Goal: Task Accomplishment & Management: Use online tool/utility

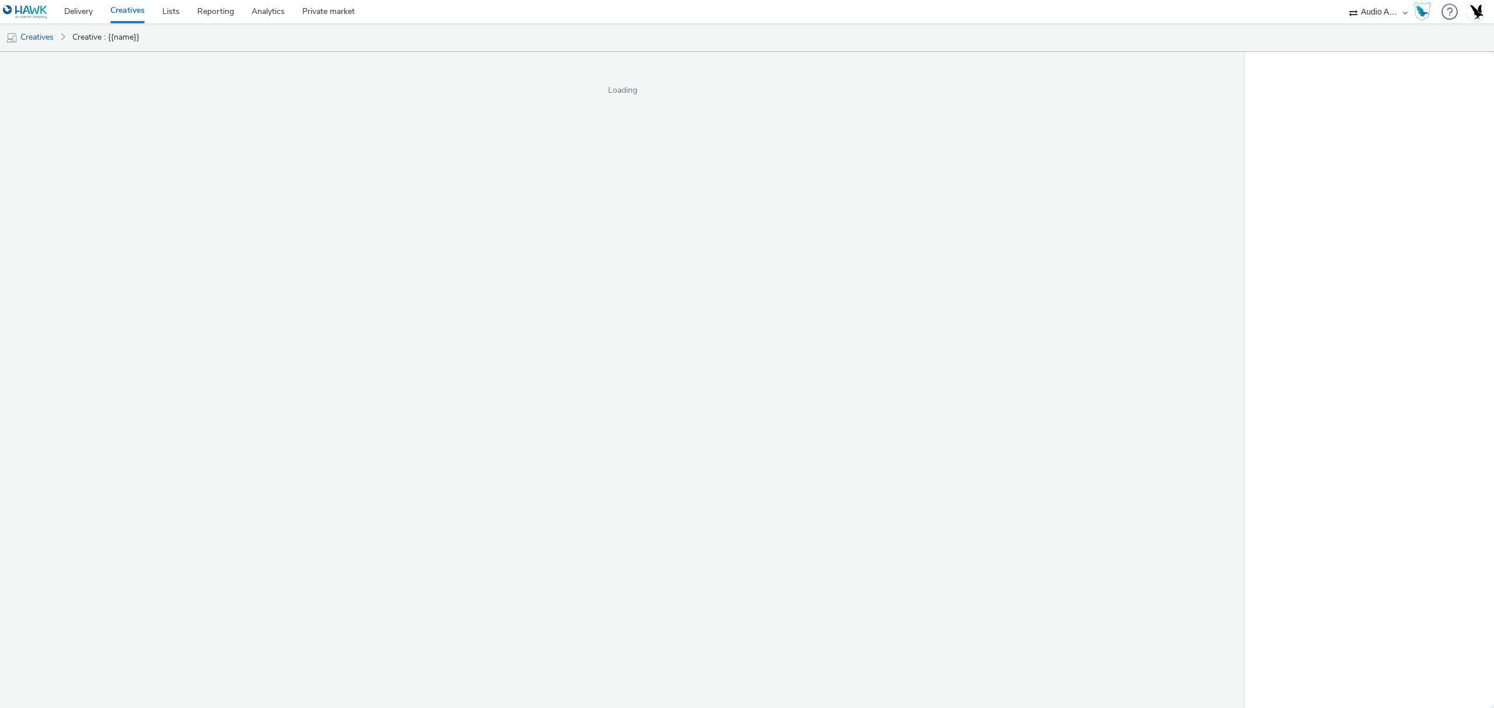
select select "72000950-a0a7-427d-a4e5-c6bc812fbb51"
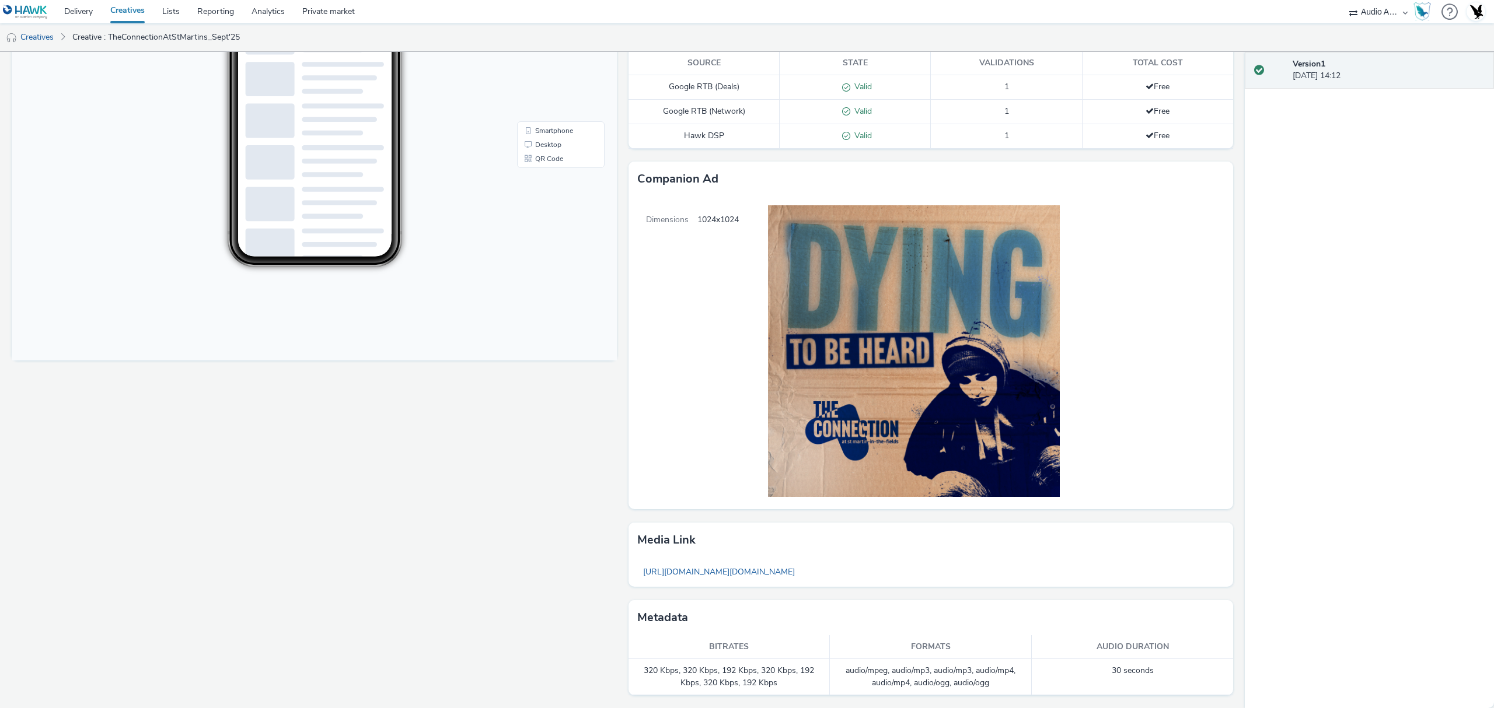
scroll to position [258, 0]
click at [801, 572] on link "[URL][DOMAIN_NAME][DOMAIN_NAME]" at bounding box center [718, 572] width 163 height 23
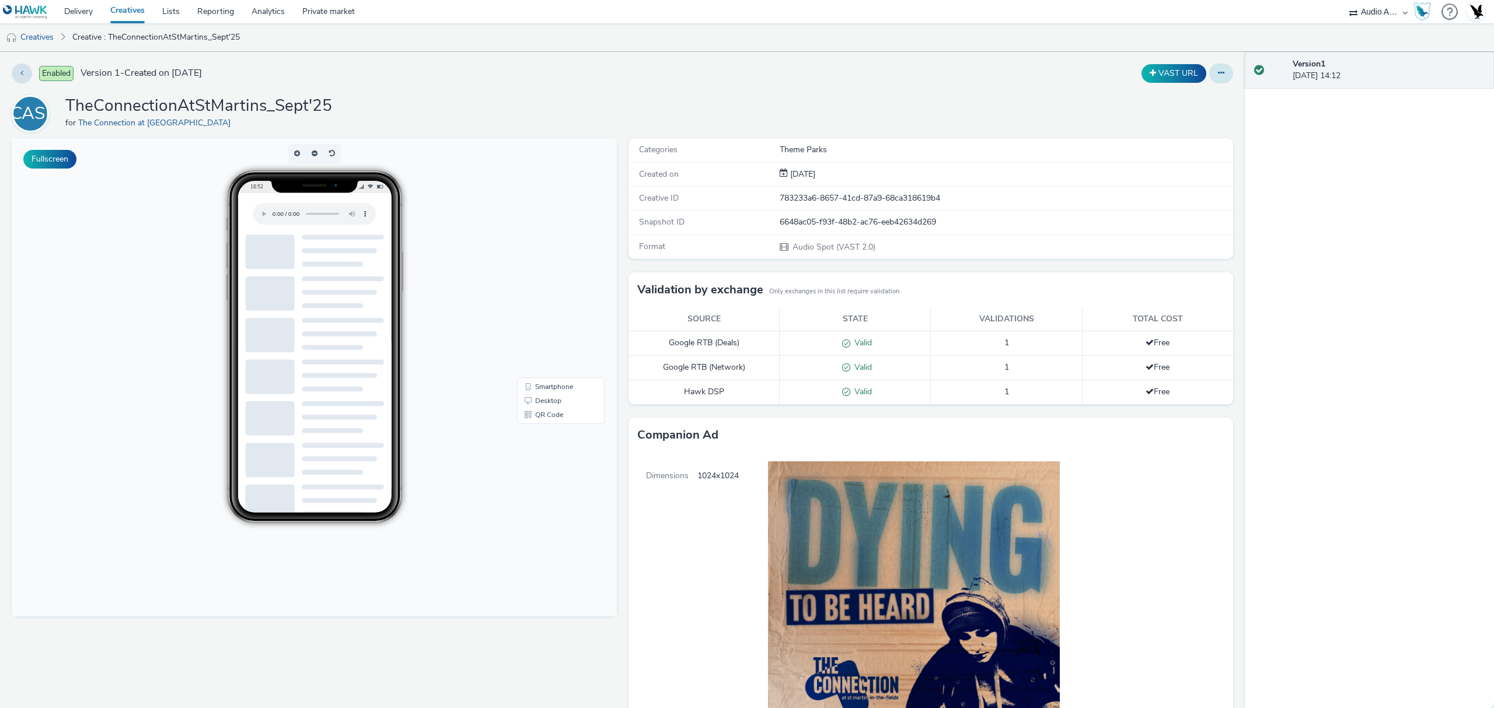
click at [1215, 71] on button at bounding box center [1221, 74] width 24 height 20
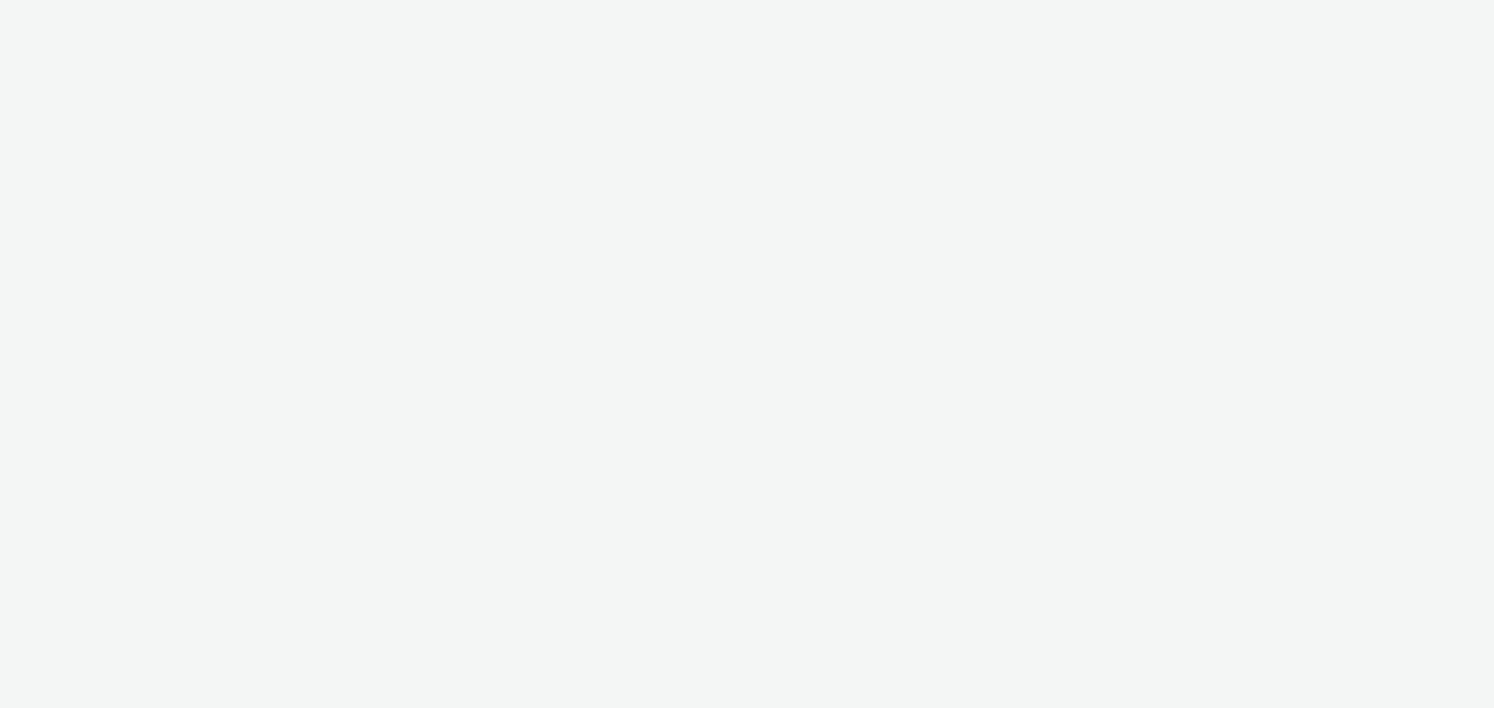
select select "72000950-a0a7-427d-a4e5-c6bc812fbb51"
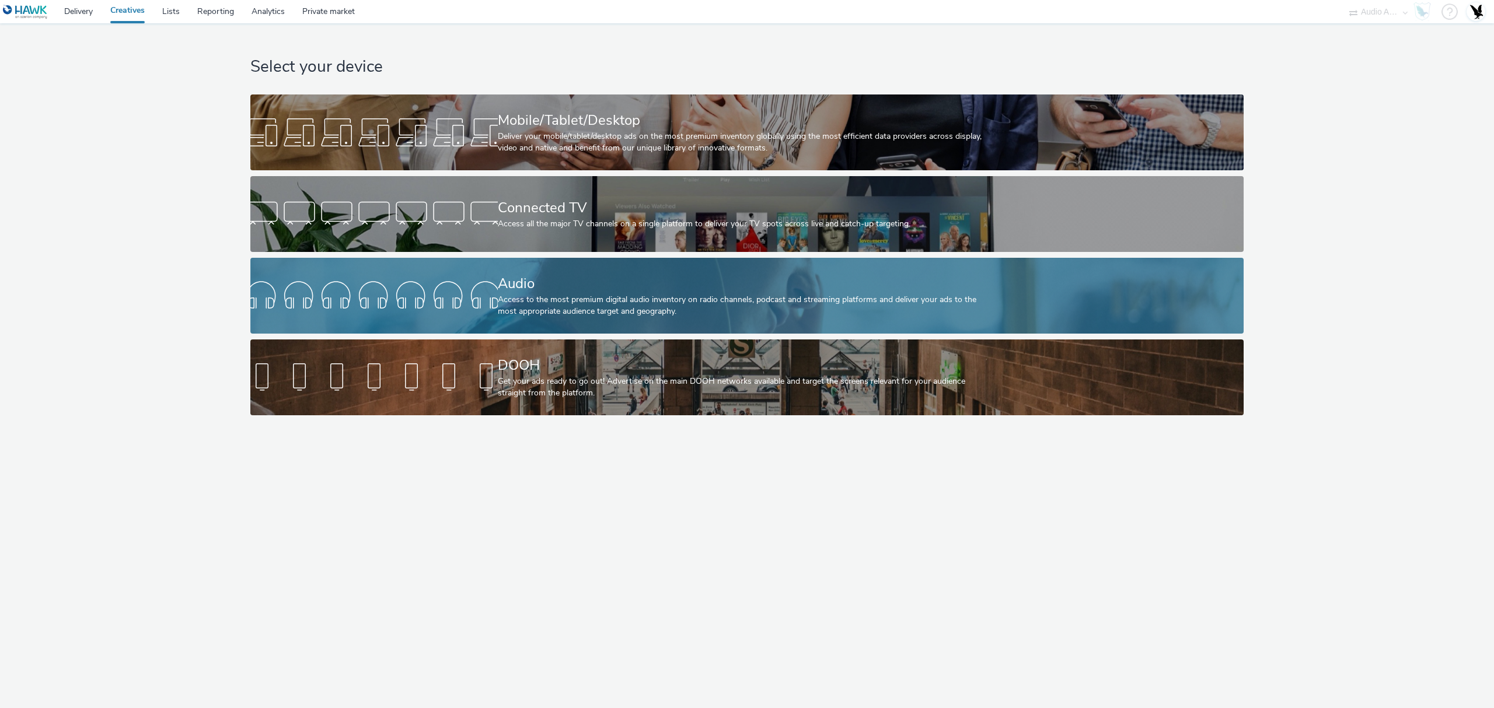
click at [633, 310] on div "Access to the most premium digital audio inventory on radio channels, podcast a…" at bounding box center [745, 306] width 494 height 24
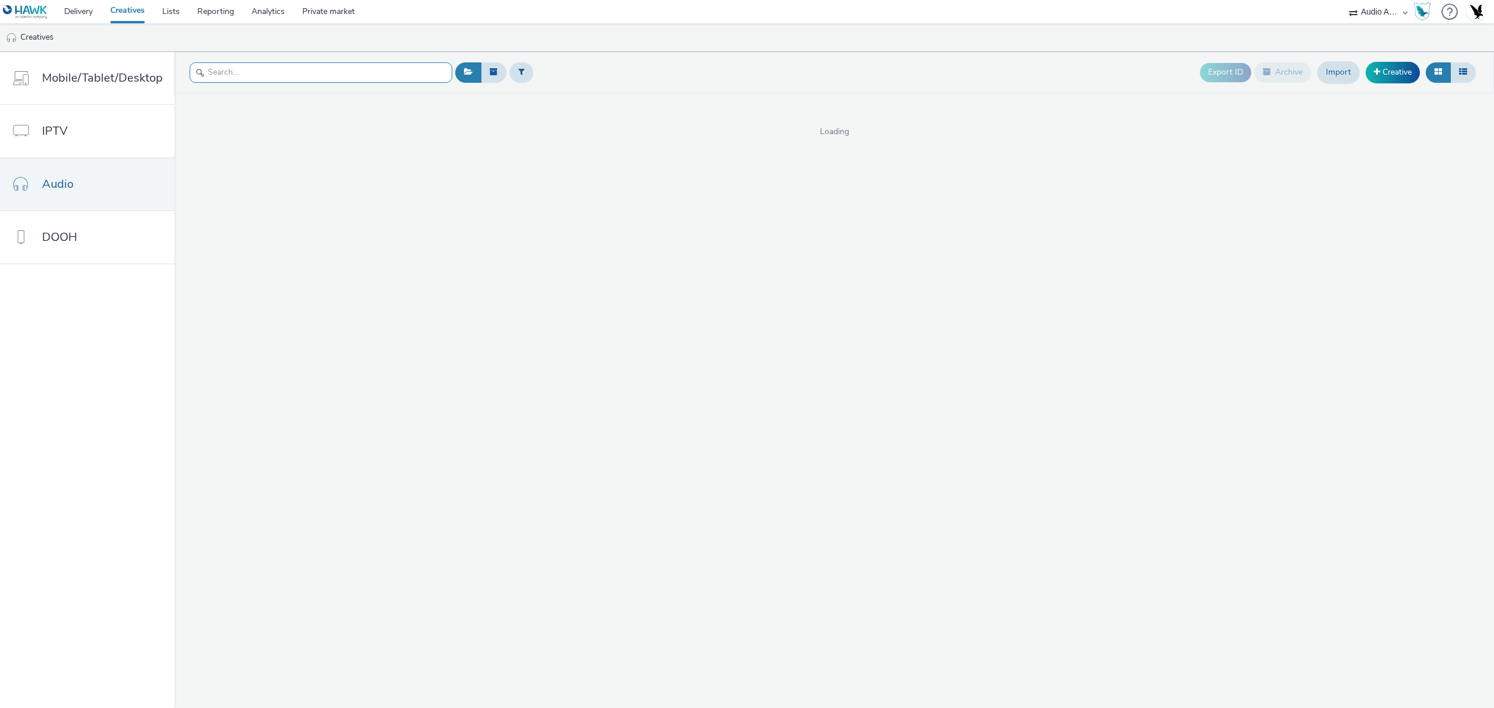
click at [327, 71] on input "text" at bounding box center [321, 72] width 263 height 20
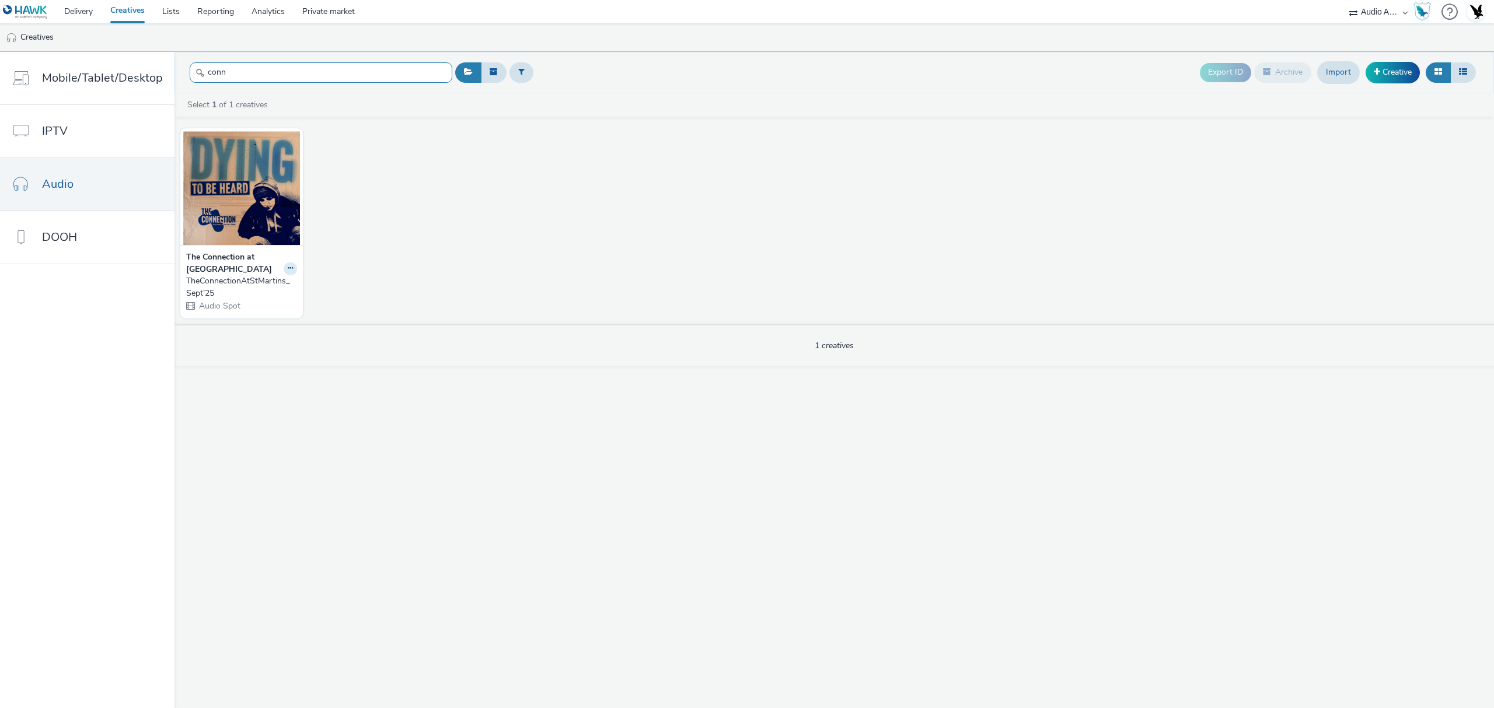
type input "conn"
click at [223, 258] on strong "The Connection at [GEOGRAPHIC_DATA]" at bounding box center [233, 264] width 95 height 24
click at [284, 270] on button at bounding box center [290, 269] width 13 height 13
click at [253, 295] on link "Edit" at bounding box center [253, 288] width 88 height 23
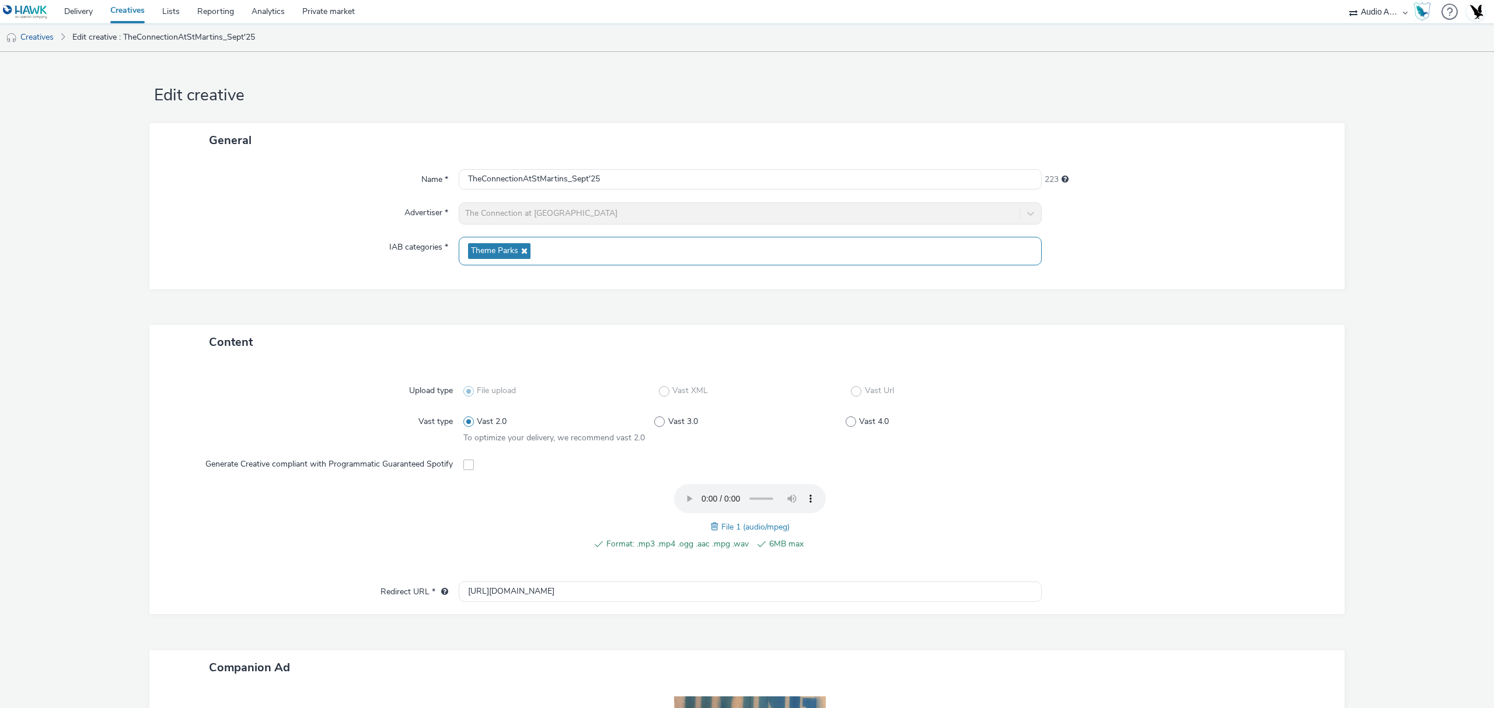
click at [522, 252] on icon at bounding box center [522, 251] width 9 height 8
click at [537, 249] on span "Select IAB categories..." at bounding box center [509, 247] width 83 height 10
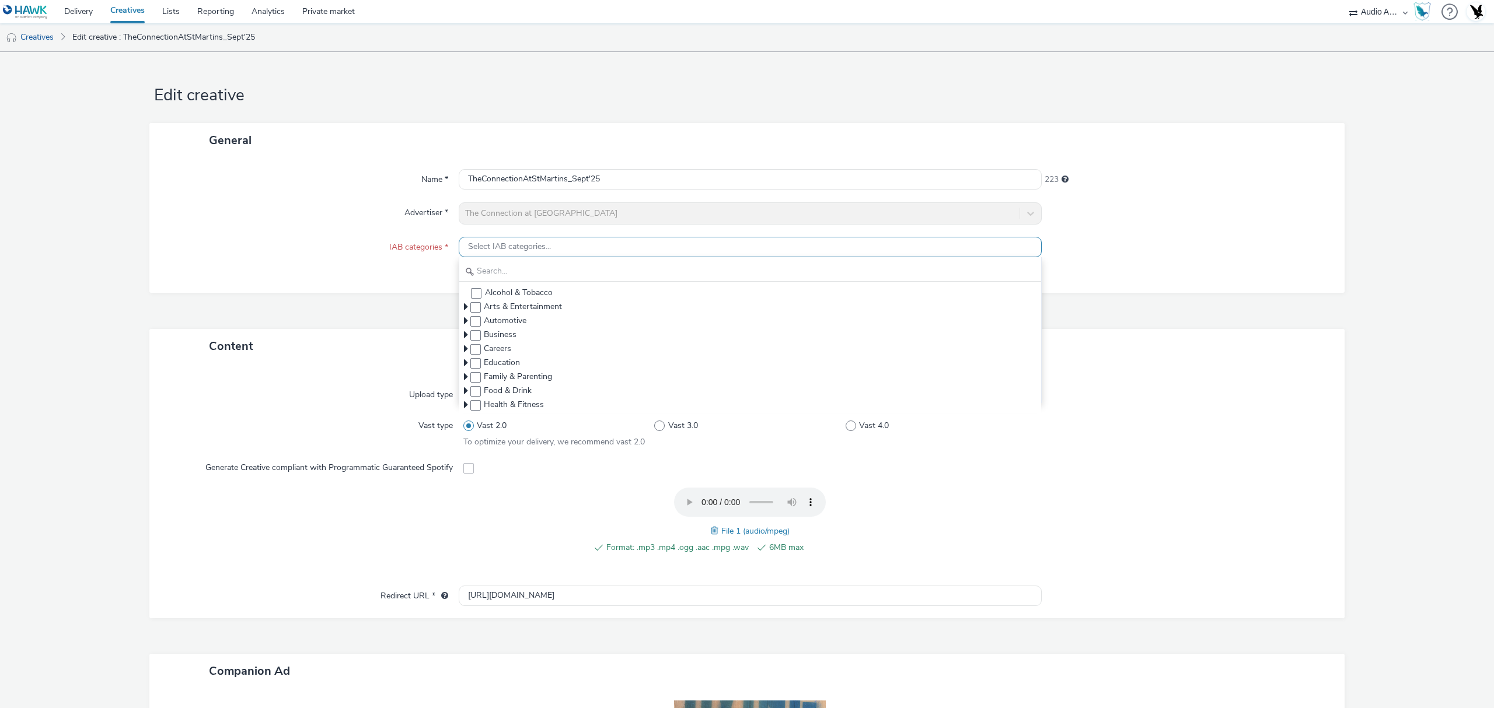
click at [537, 249] on span "Select IAB categories..." at bounding box center [509, 247] width 83 height 10
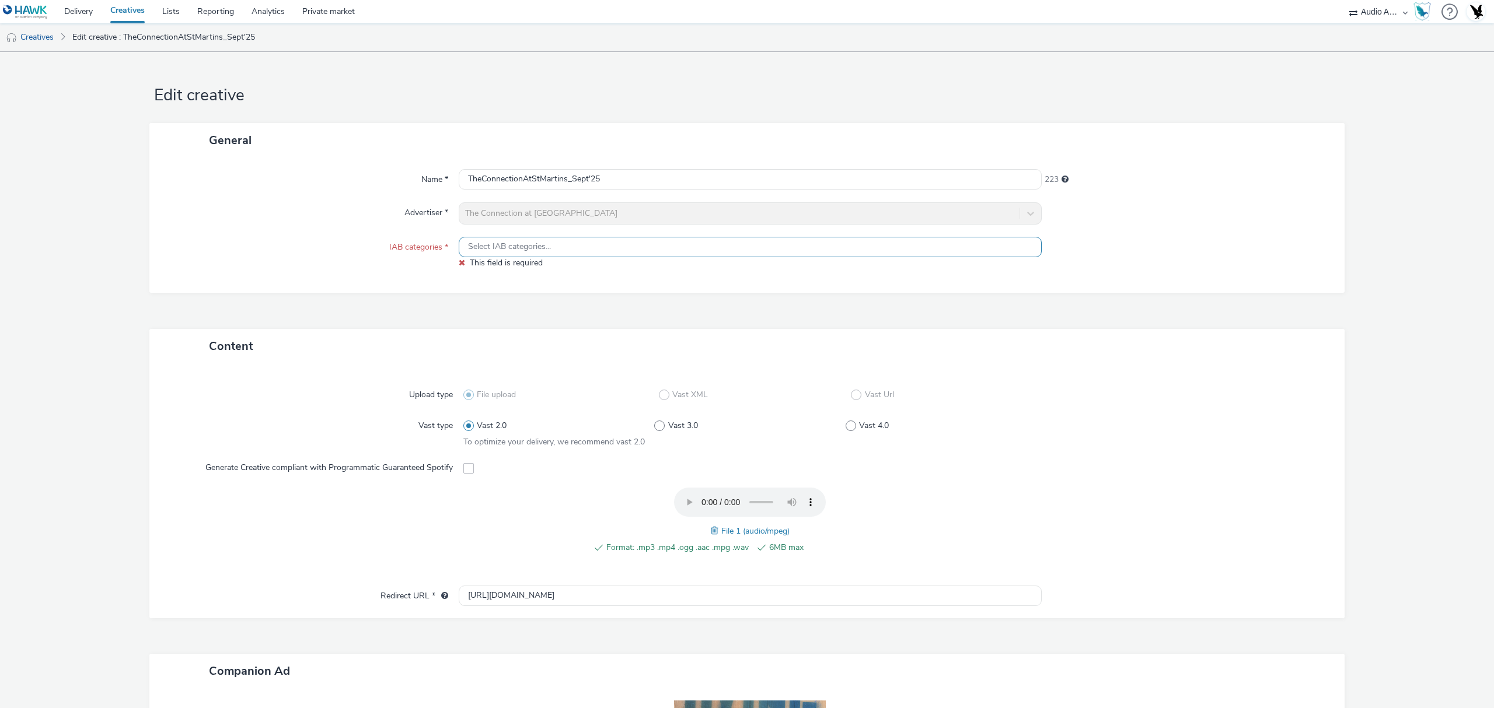
click at [529, 249] on span "Select IAB categories..." at bounding box center [509, 247] width 83 height 10
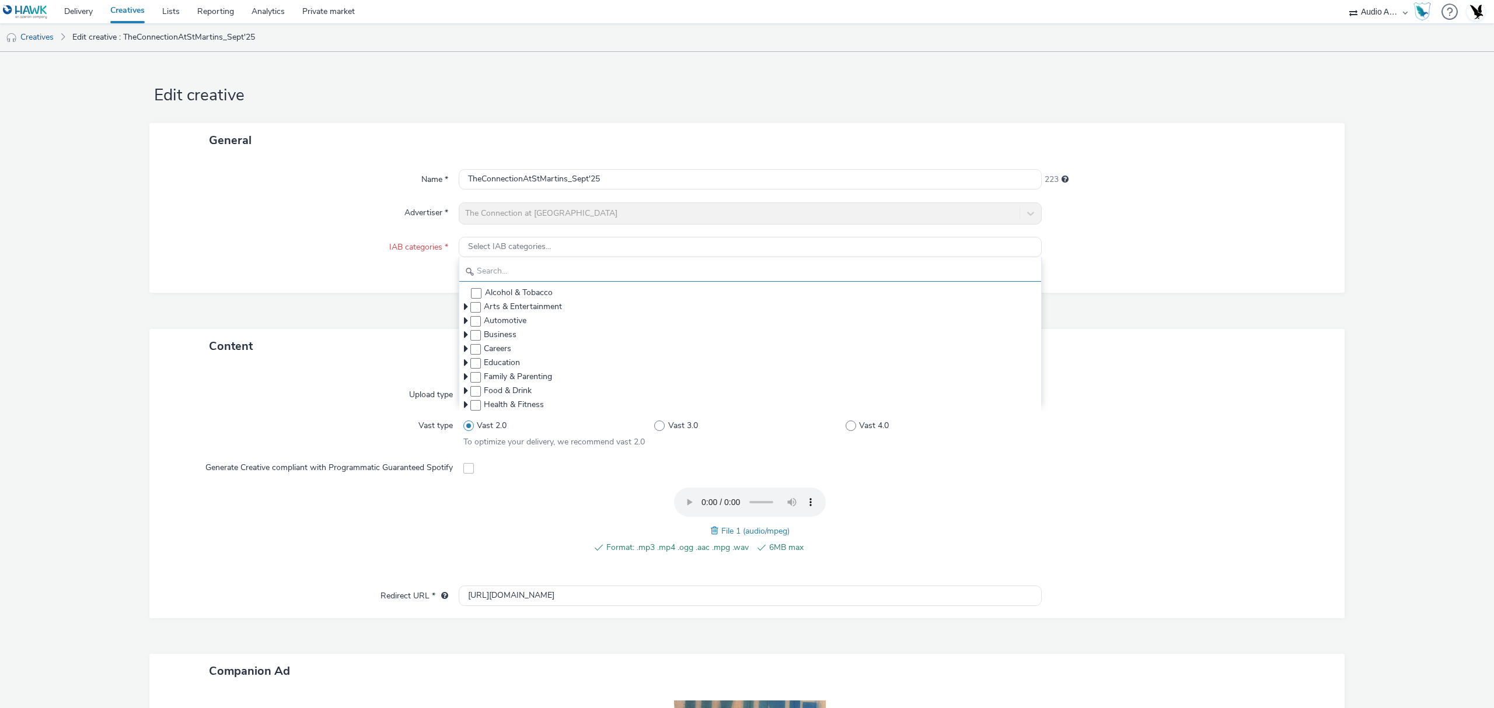
click at [512, 281] on input "text" at bounding box center [750, 271] width 582 height 20
type input "c"
click at [531, 351] on span "Careers" at bounding box center [750, 349] width 582 height 14
click at [459, 348] on span "Careers" at bounding box center [750, 349] width 582 height 14
click at [464, 349] on icon at bounding box center [466, 349] width 4 height 12
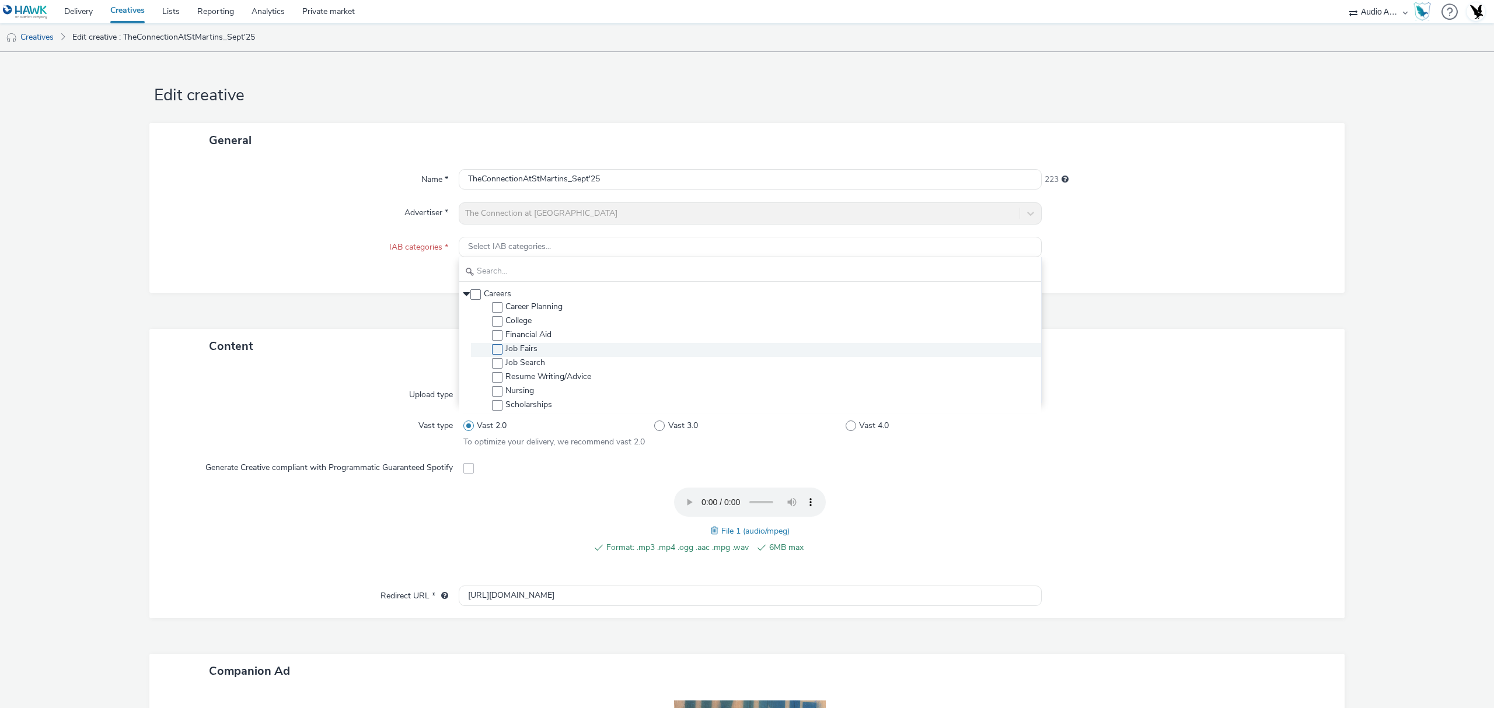
scroll to position [56, 0]
click at [547, 331] on span "Financial Aid" at bounding box center [528, 334] width 46 height 12
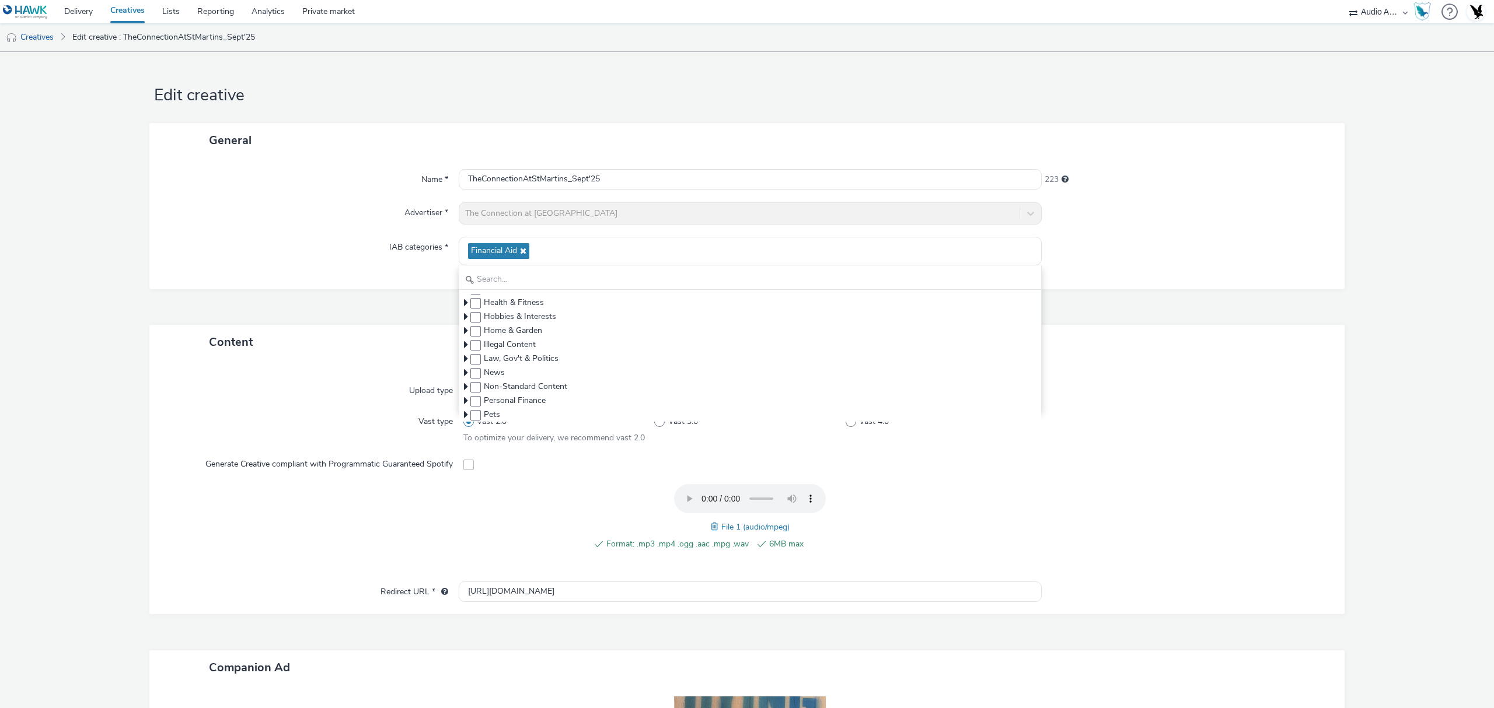
scroll to position [265, 0]
click at [464, 358] on icon at bounding box center [466, 358] width 4 height 12
click at [464, 361] on icon at bounding box center [466, 363] width 4 height 12
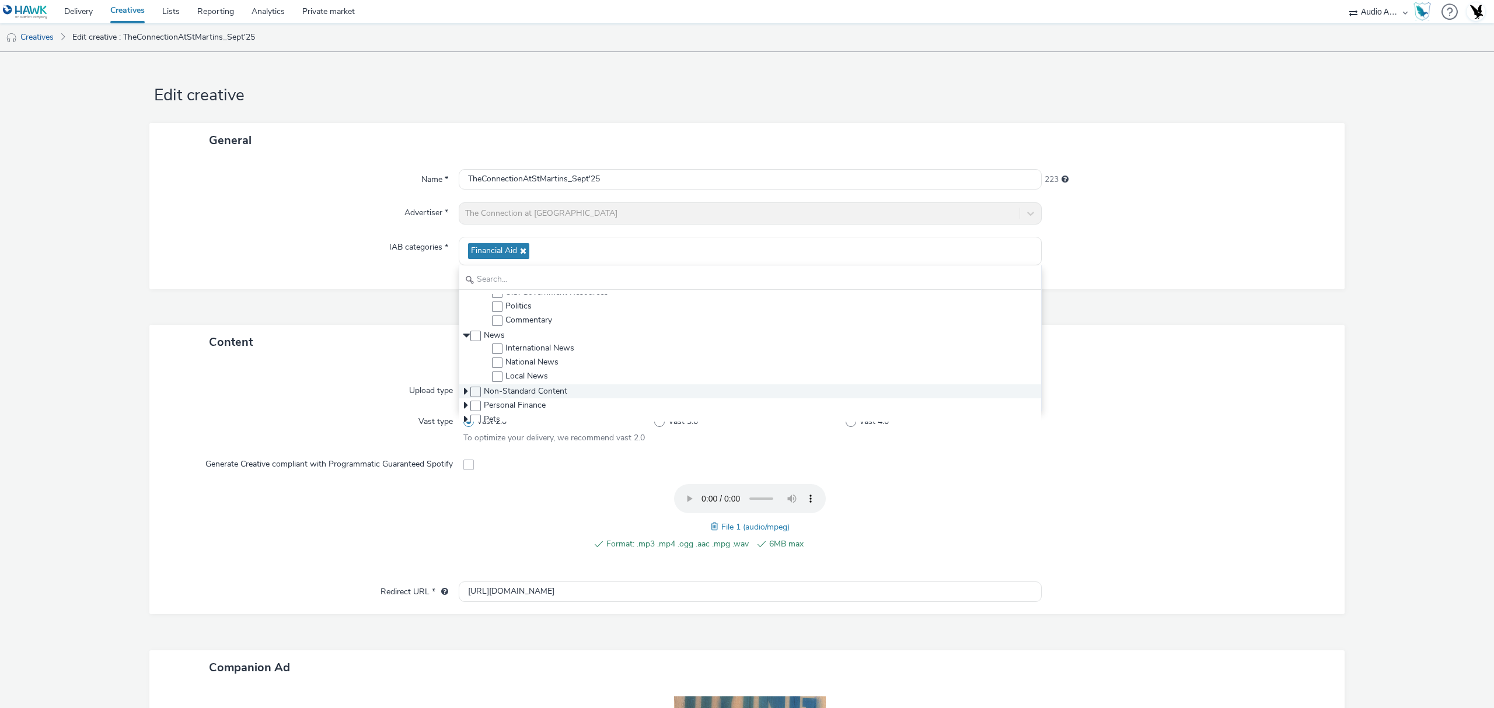
click at [464, 392] on icon at bounding box center [466, 392] width 4 height 12
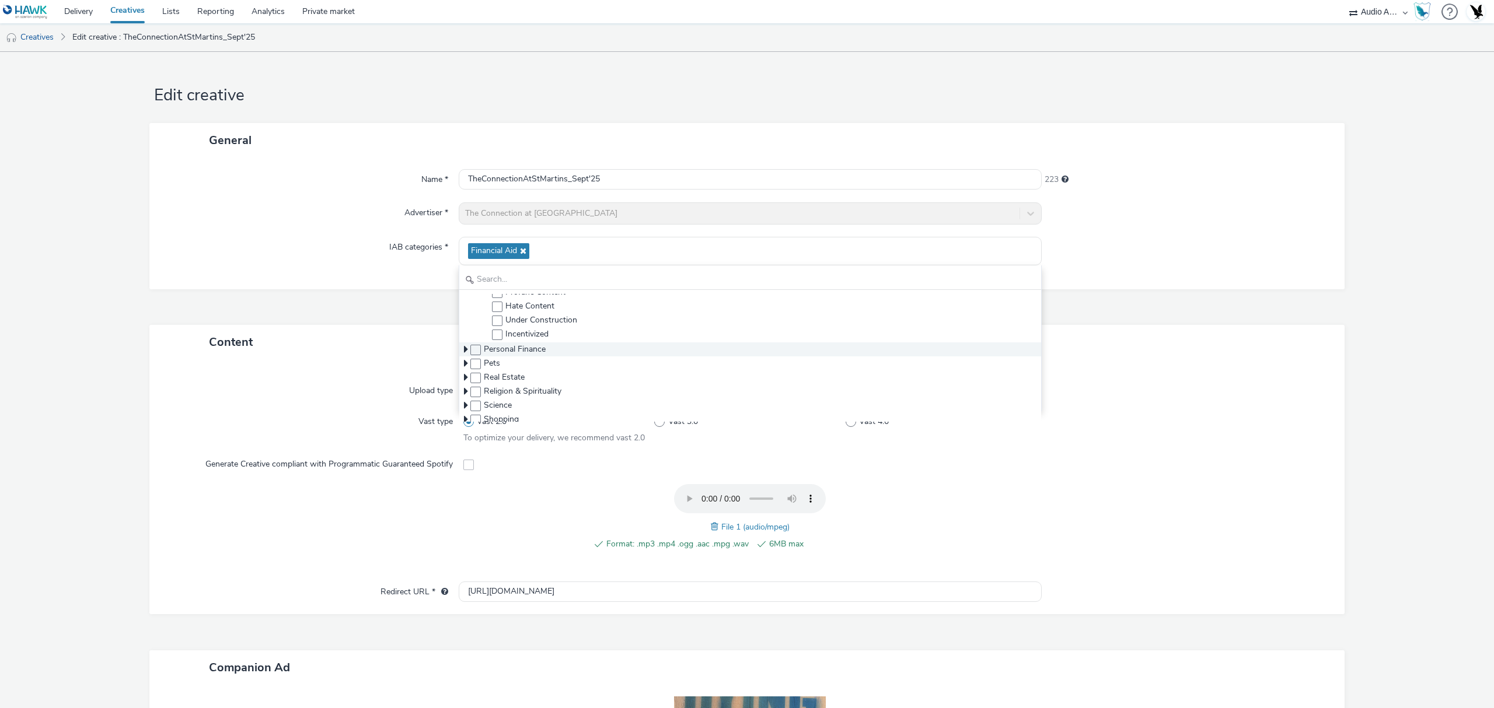
click at [459, 350] on span "Personal Finance" at bounding box center [750, 350] width 582 height 14
click at [464, 349] on icon at bounding box center [466, 350] width 4 height 12
click at [464, 332] on icon at bounding box center [466, 333] width 4 height 12
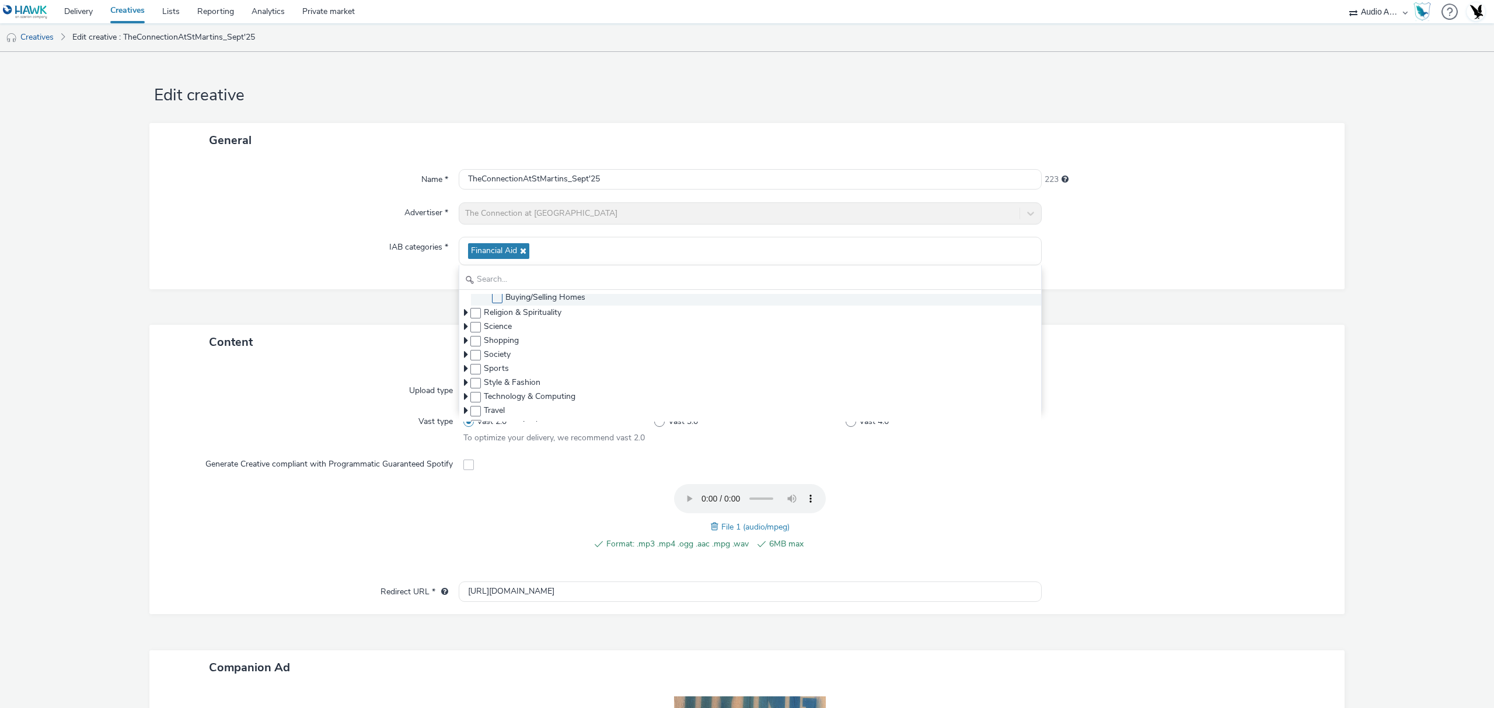
scroll to position [825, 0]
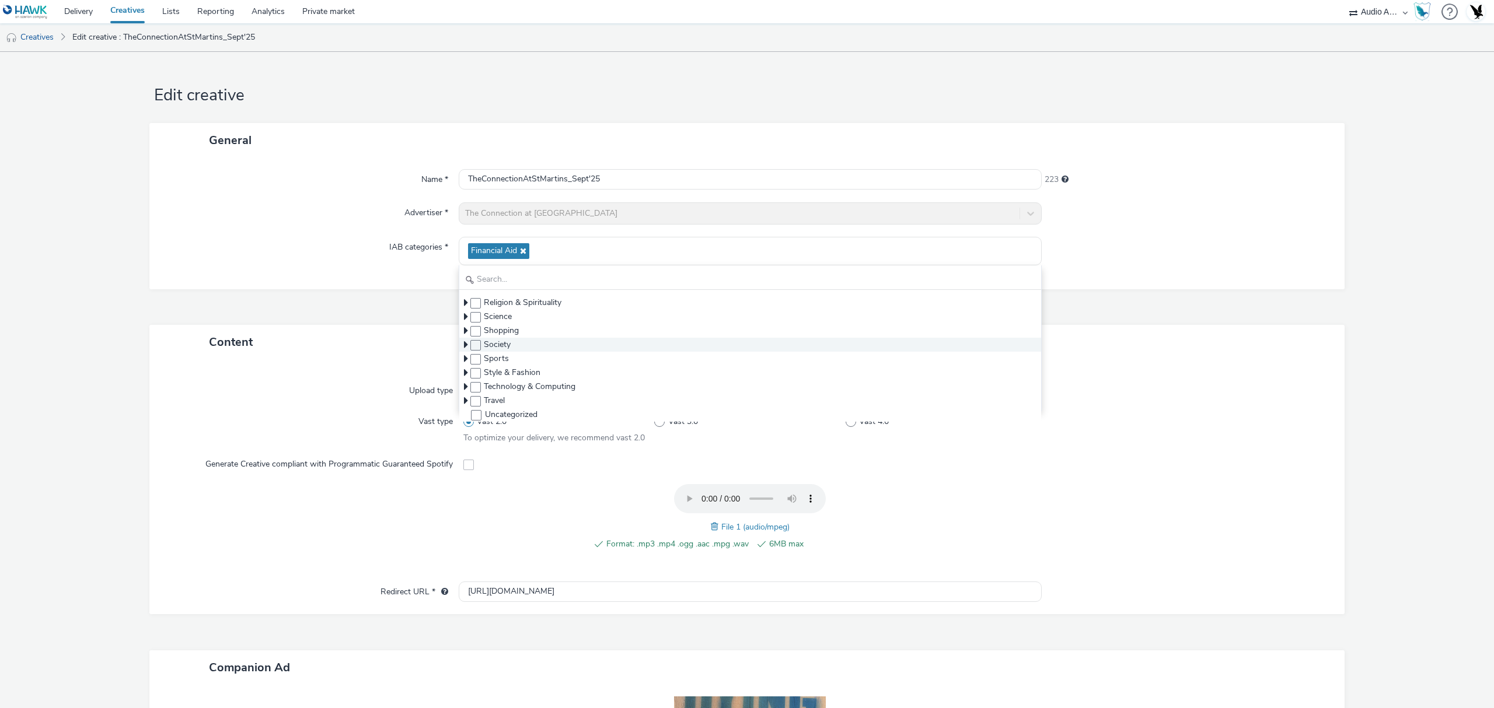
click at [464, 344] on icon at bounding box center [466, 345] width 4 height 12
click at [521, 250] on icon at bounding box center [521, 251] width 9 height 8
checkbox input "false"
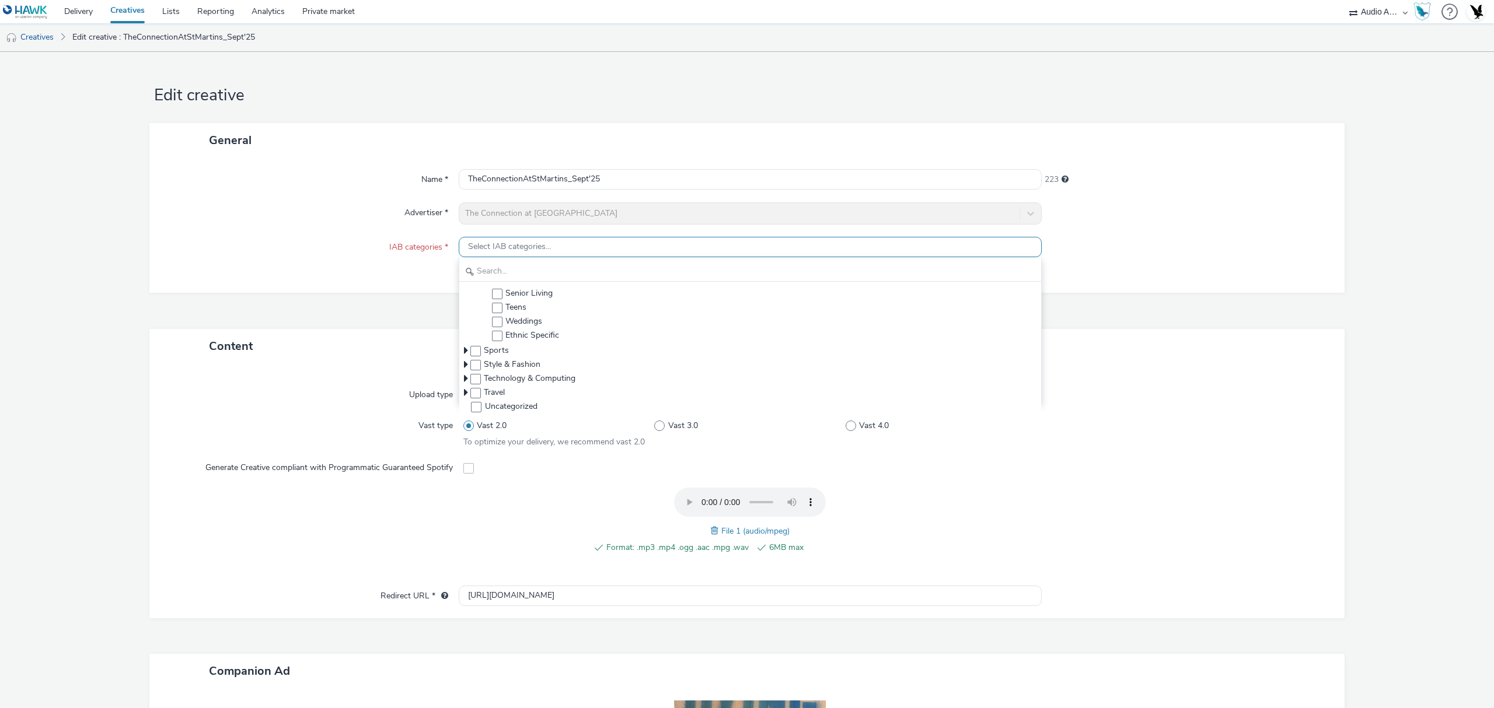
scroll to position [206, 0]
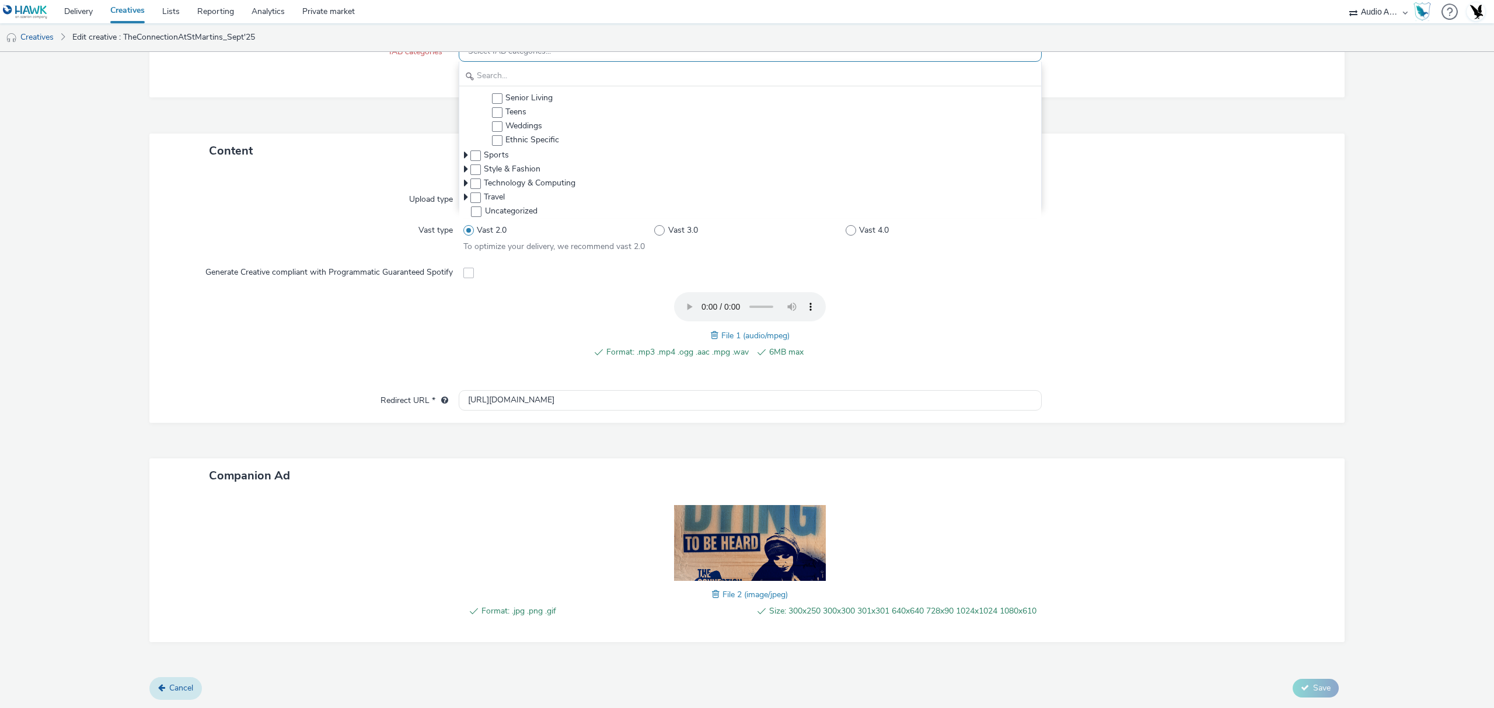
click at [161, 685] on icon at bounding box center [161, 688] width 7 height 8
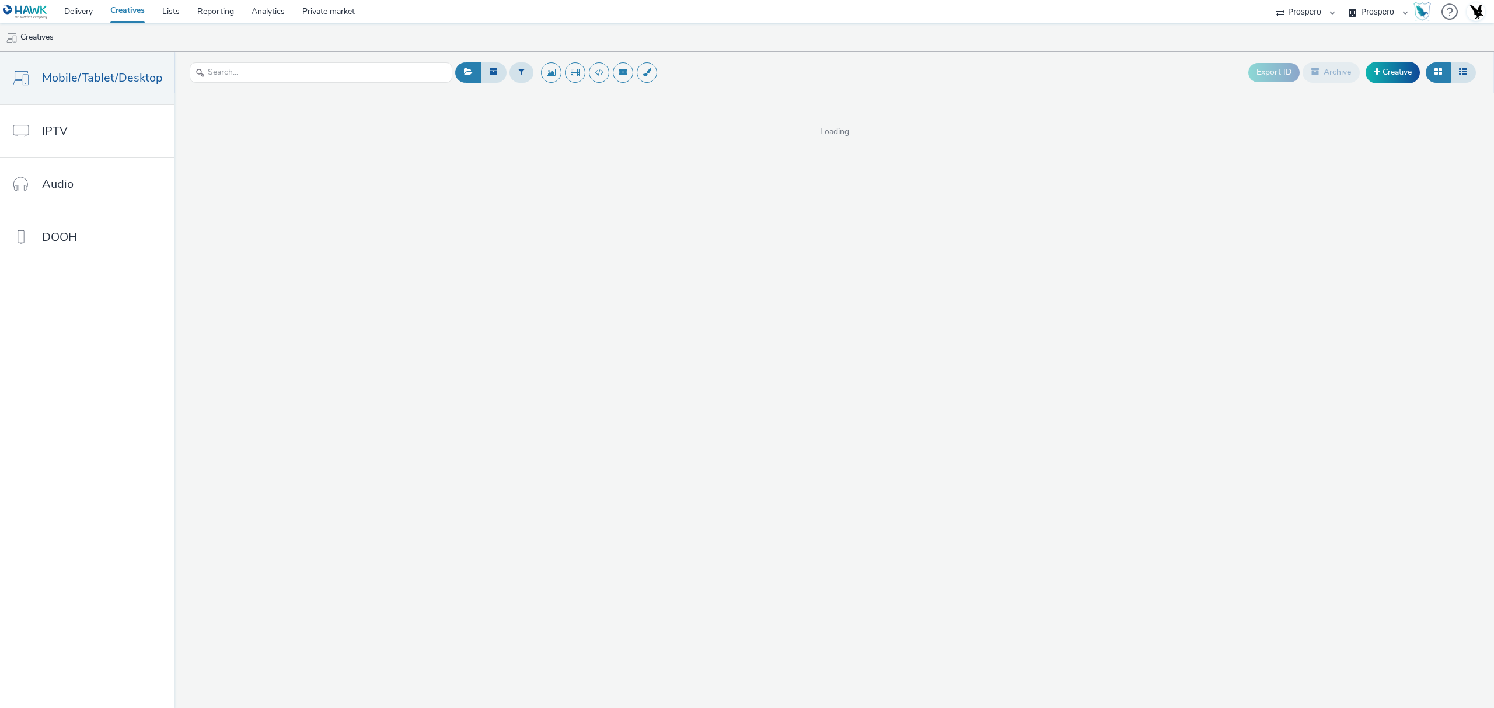
select select "47c37c18-910e-43a3-bb91-a2beb2847406"
select select "b1b940d3-d05b-48b5-821e-f328c33b988b"
